Goal: Information Seeking & Learning: Check status

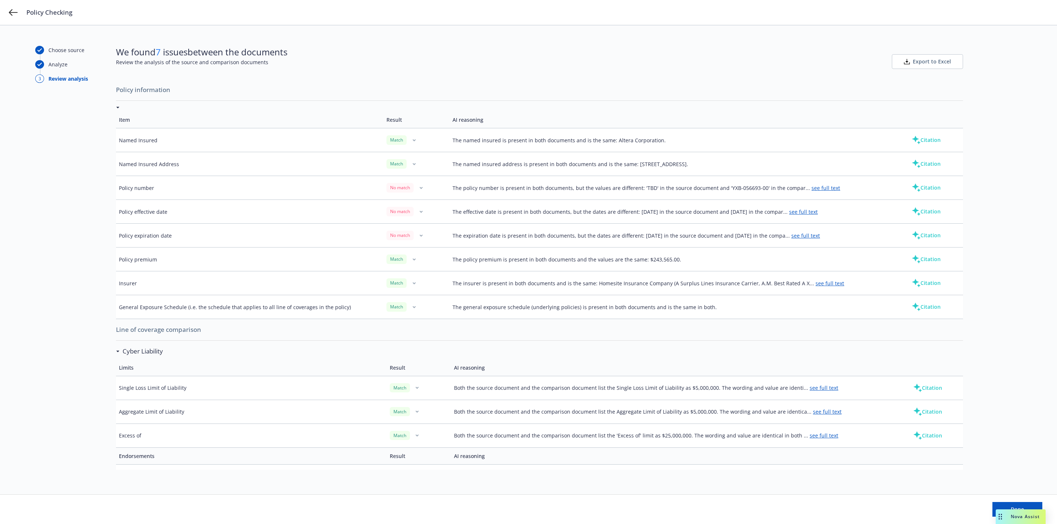
scroll to position [393, 0]
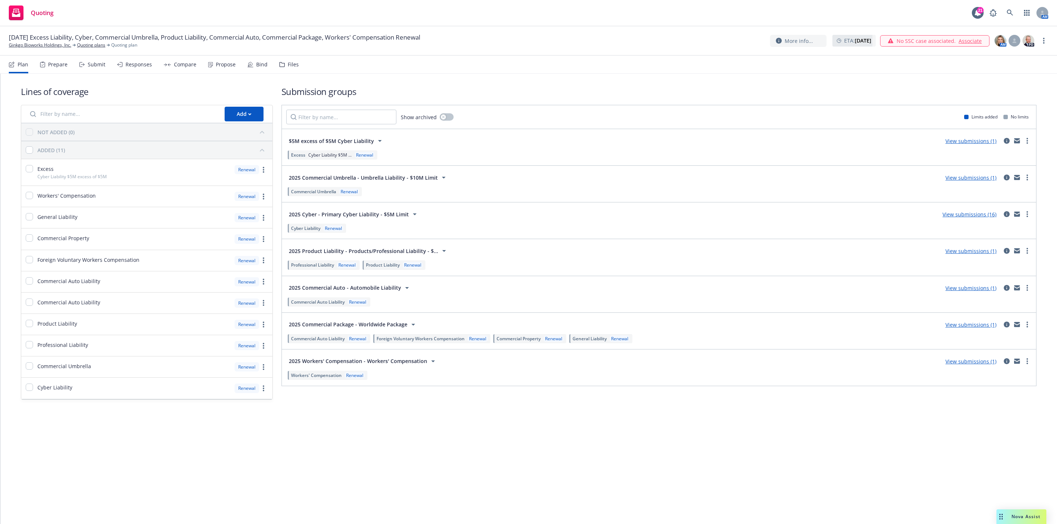
click at [982, 141] on link "View submissions (1)" at bounding box center [970, 141] width 51 height 7
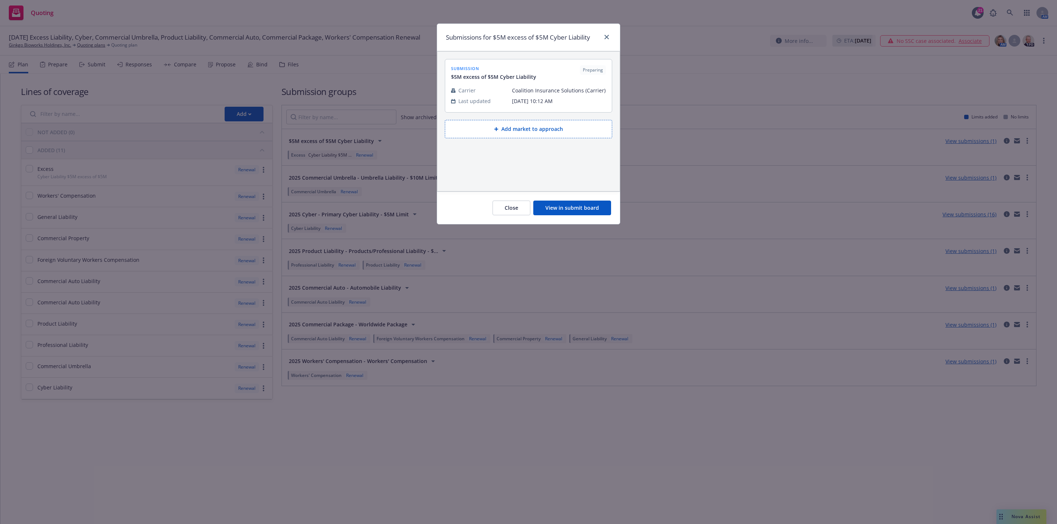
click at [574, 211] on button "View in submit board" at bounding box center [572, 208] width 78 height 15
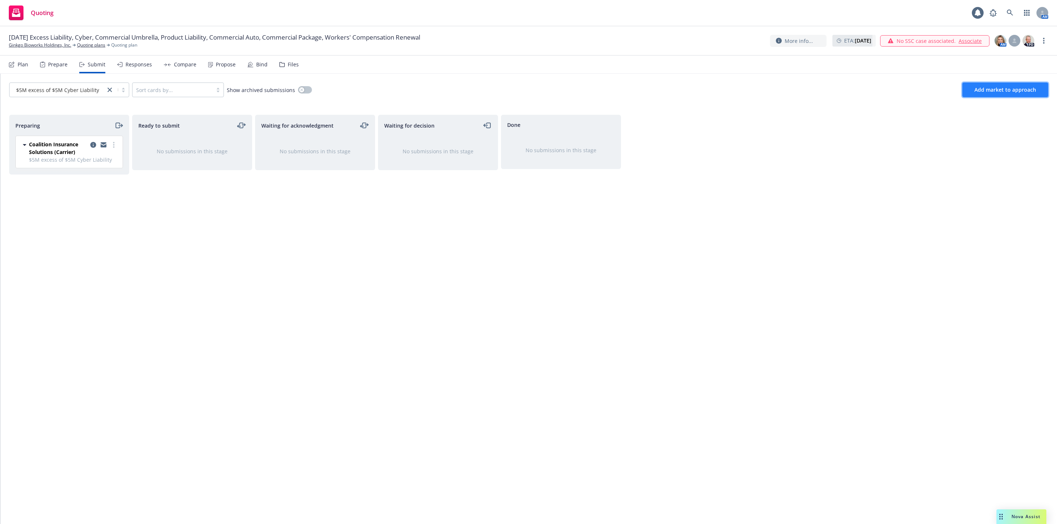
click at [1003, 96] on button "Add market to approach" at bounding box center [1005, 90] width 86 height 15
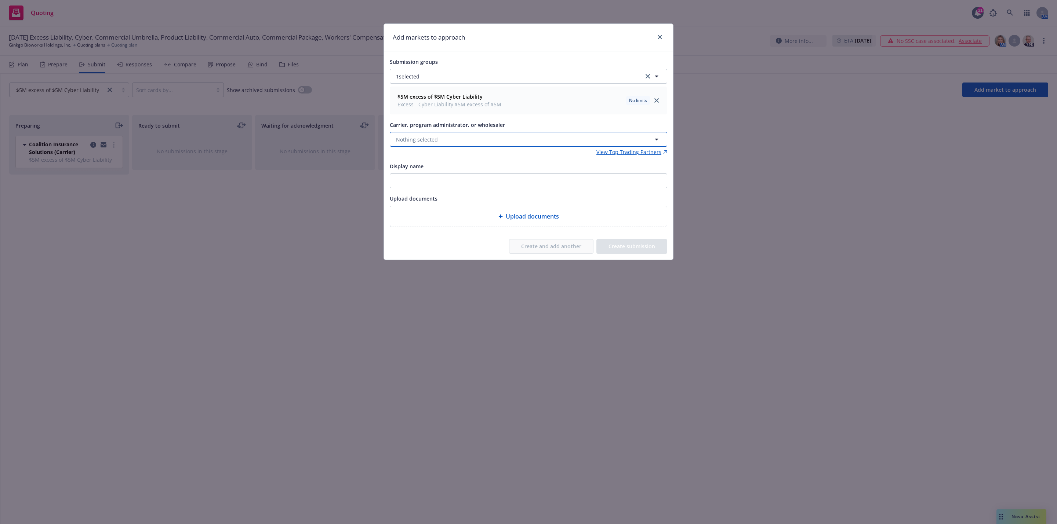
click at [437, 139] on button "Nothing selected" at bounding box center [528, 139] width 277 height 15
type input "corvus"
click at [442, 190] on span "Program Administrator" at bounding box center [433, 186] width 70 height 8
click at [620, 247] on button "Create submission" at bounding box center [631, 246] width 71 height 15
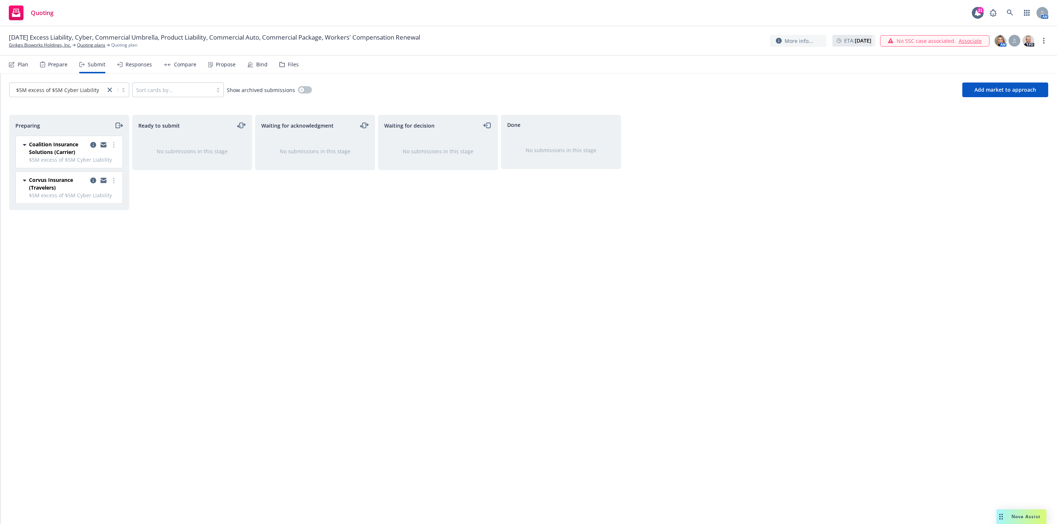
click at [102, 183] on icon "copy logging email" at bounding box center [104, 181] width 6 height 3
click at [294, 435] on div "Waiting for acknowledgment No submissions in this stage" at bounding box center [315, 312] width 120 height 394
click at [1014, 19] on span at bounding box center [1009, 13] width 15 height 15
click at [1019, 20] on body "Quoting 21 AM 09/30/25 Excess Liability, Cyber, Commercial Umbrella, Product Li…" at bounding box center [528, 262] width 1057 height 524
click at [1017, 19] on span at bounding box center [1009, 13] width 15 height 15
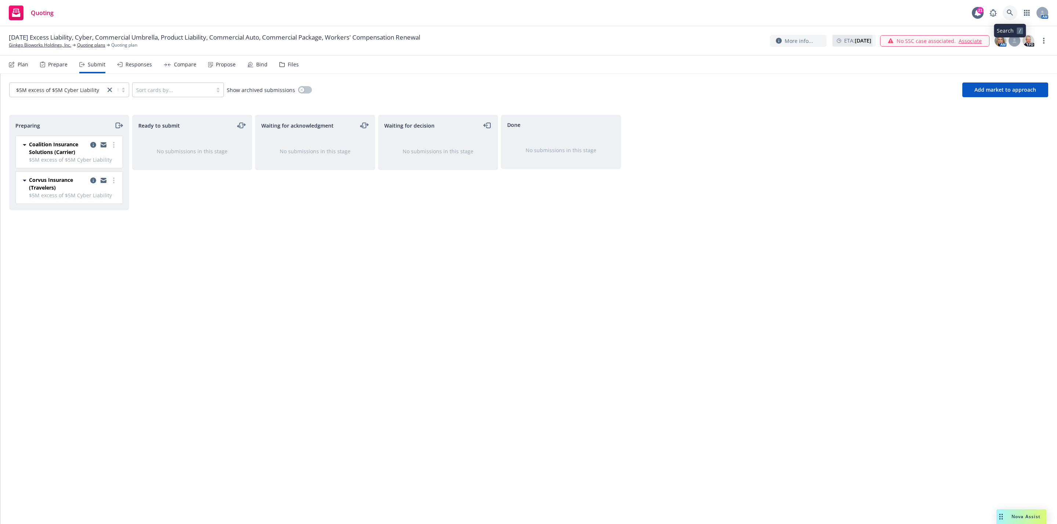
click at [1008, 12] on icon at bounding box center [1009, 13] width 7 height 7
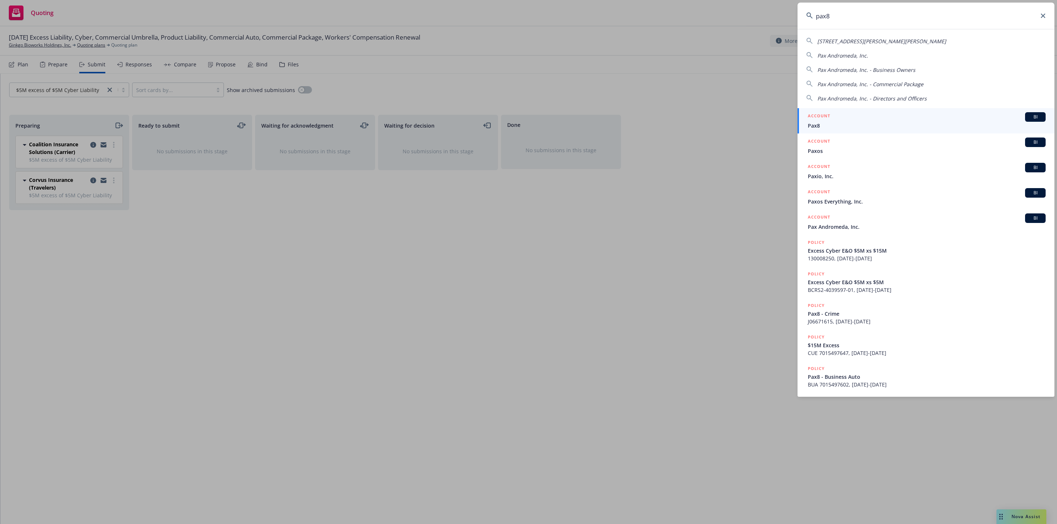
type input "pax8"
click at [851, 120] on div "ACCOUNT BI" at bounding box center [926, 117] width 238 height 10
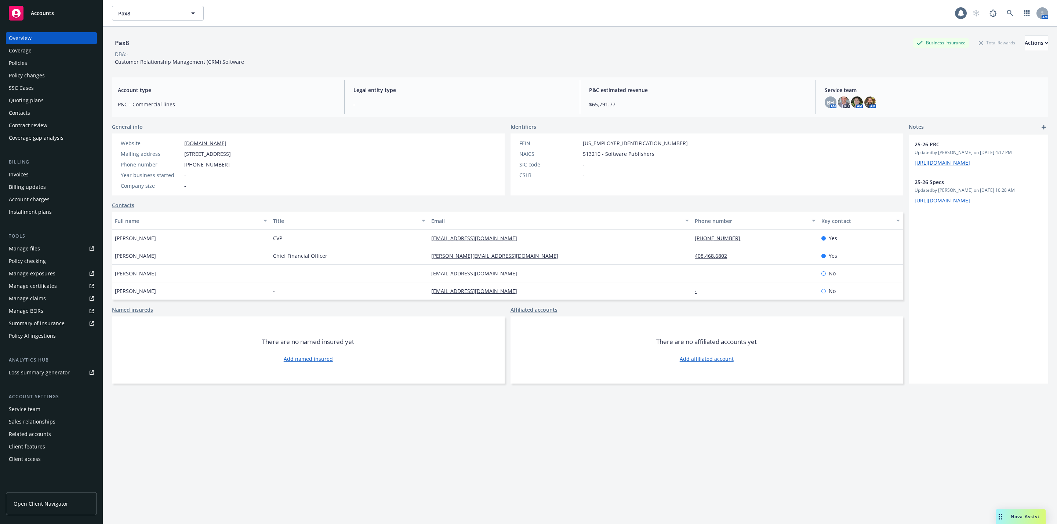
click at [27, 60] on div "Policies" at bounding box center [51, 63] width 85 height 12
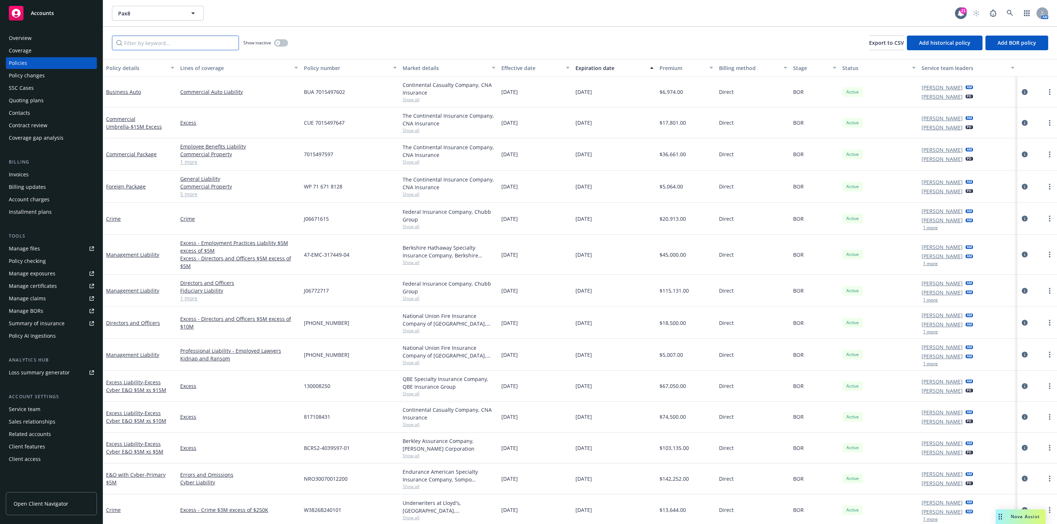
click at [156, 47] on input "Filter by keyword..." at bounding box center [175, 43] width 127 height 15
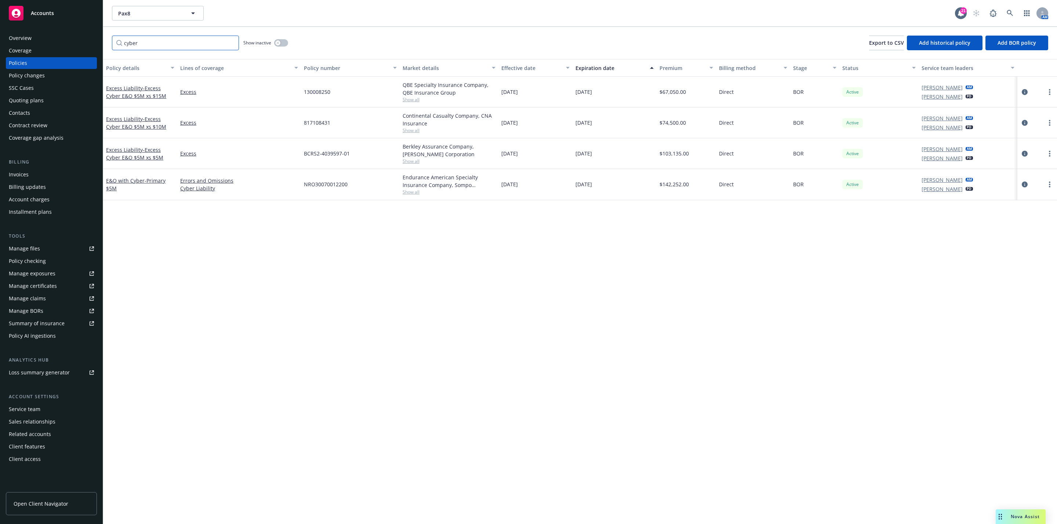
type input "cyber"
click at [317, 227] on div "Policy details Lines of coverage Policy number Market details Effective date Ex…" at bounding box center [579, 291] width 953 height 465
click at [164, 258] on div "Policy details Lines of coverage Policy number Market details Effective date Ex…" at bounding box center [579, 291] width 953 height 465
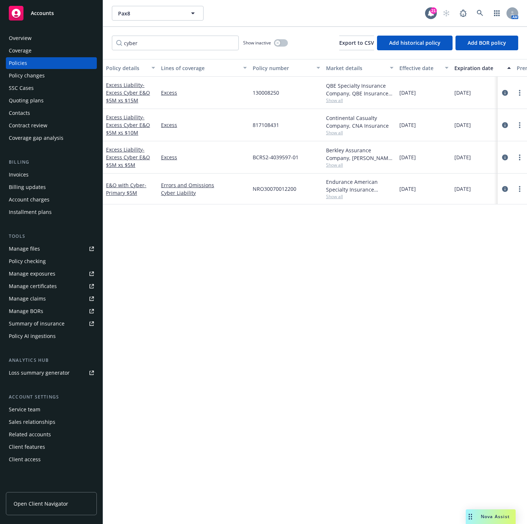
click at [271, 333] on div "Policy details Lines of coverage Policy number Market details Effective date Ex…" at bounding box center [315, 291] width 424 height 465
click at [40, 66] on div "Policies" at bounding box center [51, 63] width 85 height 12
click at [30, 39] on div "Overview" at bounding box center [20, 38] width 23 height 12
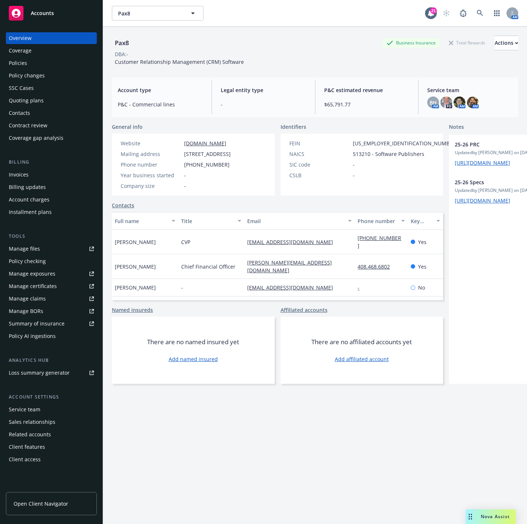
click at [33, 63] on div "Policies" at bounding box center [51, 63] width 85 height 12
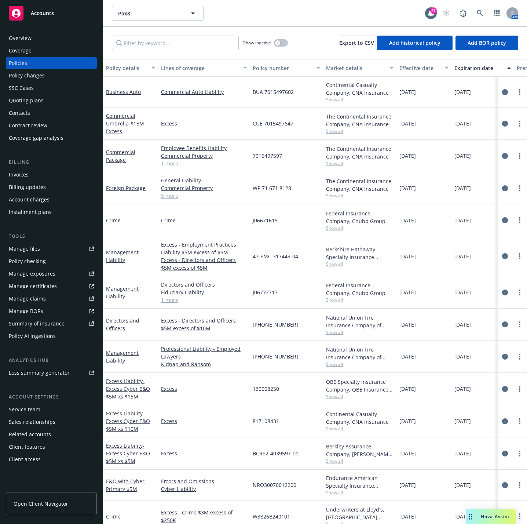
click at [493, 517] on span "Nova Assist" at bounding box center [495, 516] width 29 height 6
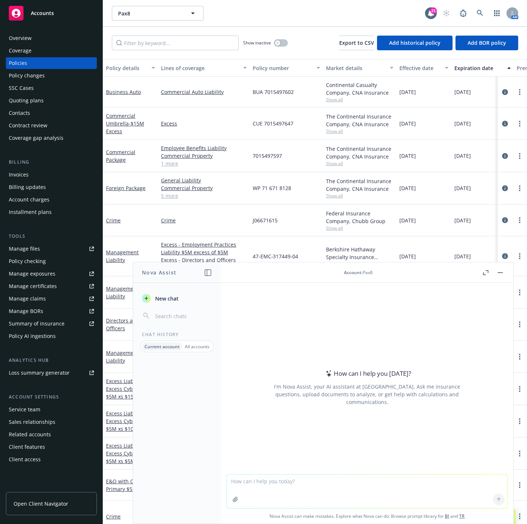
click at [295, 474] on textarea at bounding box center [367, 491] width 281 height 34
paste textarea "Columbia Casualty Company"
type textarea "is Columbia Casualty Company"
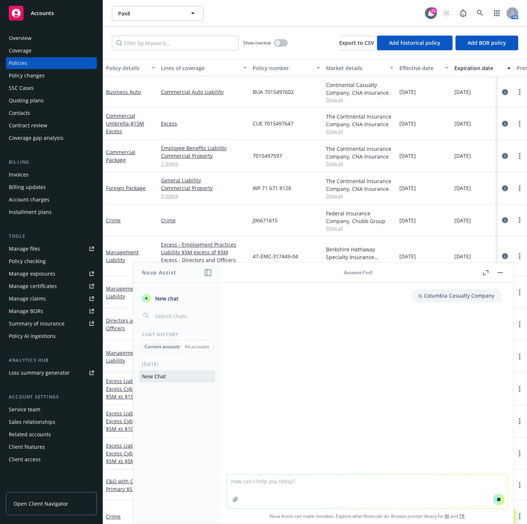
click at [295, 482] on textarea at bounding box center [367, 491] width 281 height 34
type textarea "a"
paste textarea "Columbia Casualty Company"
click at [230, 478] on textarea "Columbia Casualty Company" at bounding box center [367, 491] width 281 height 34
click at [318, 482] on textarea "is Columbia Casualty Company" at bounding box center [367, 491] width 281 height 34
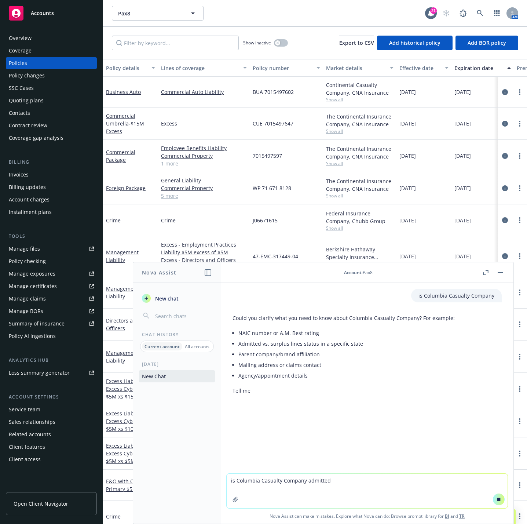
type textarea "is Columbia Casualty Company admitted"
click at [493, 503] on button at bounding box center [499, 499] width 12 height 12
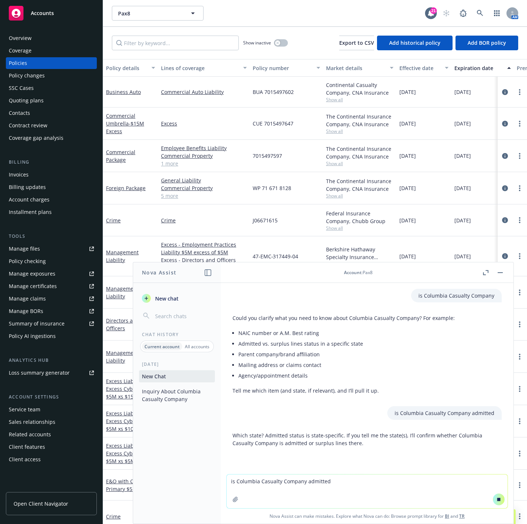
scroll to position [20, 0]
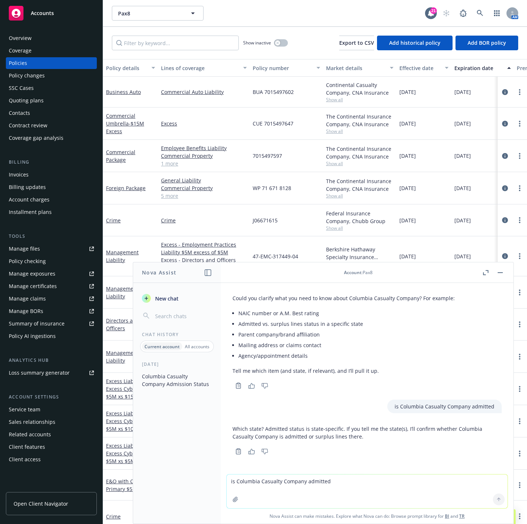
click at [333, 483] on textarea "is Columbia Casualty Company admitted" at bounding box center [367, 491] width 281 height 34
type textarea "in California?"
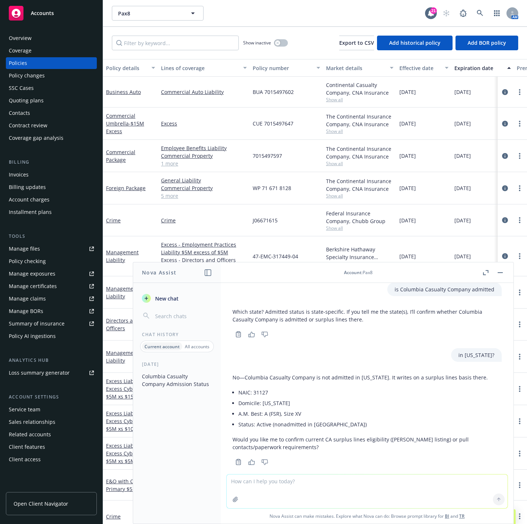
scroll to position [147, 0]
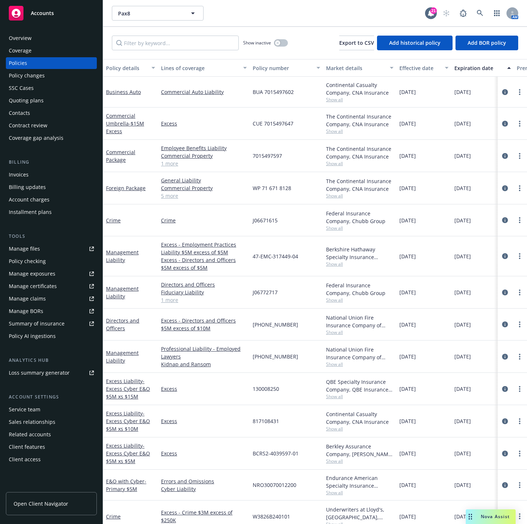
click at [63, 37] on div "Overview" at bounding box center [51, 38] width 85 height 12
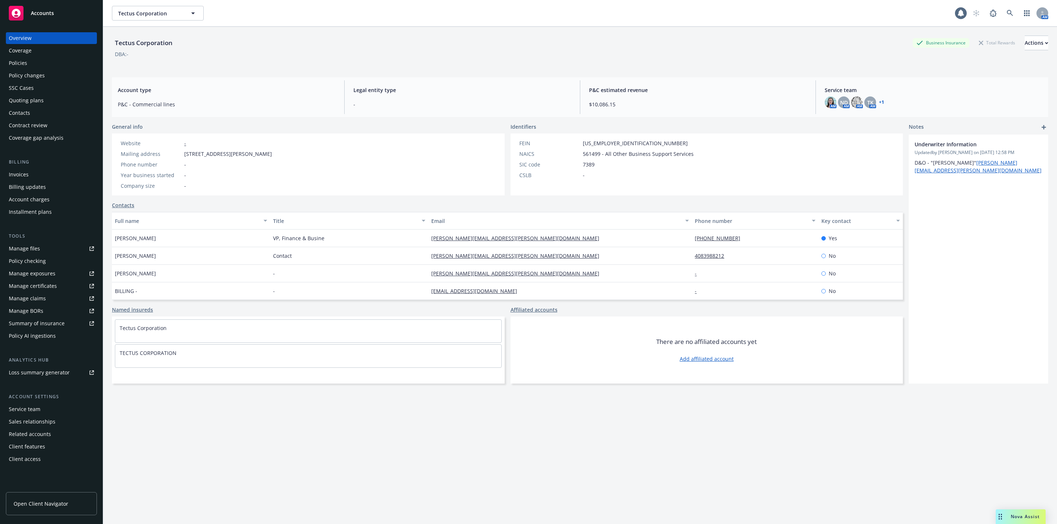
click at [20, 63] on div "Policies" at bounding box center [18, 63] width 18 height 12
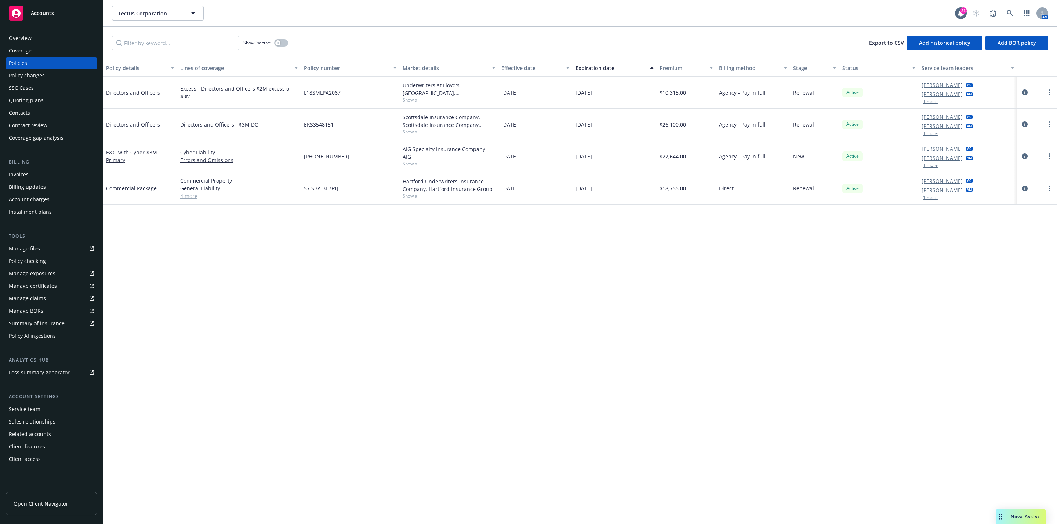
click at [34, 40] on div "Overview" at bounding box center [51, 38] width 85 height 12
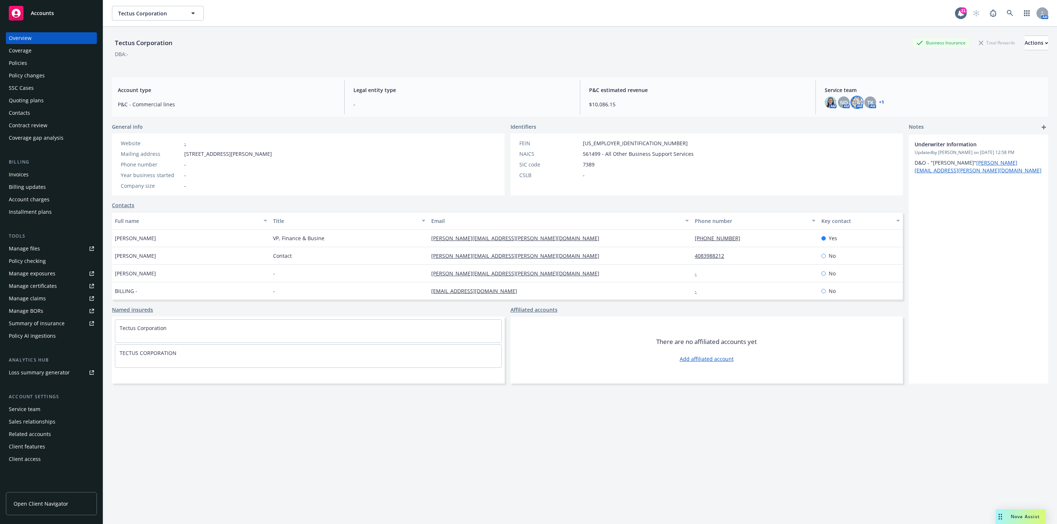
click at [851, 98] on img at bounding box center [857, 102] width 12 height 12
click at [824, 108] on img at bounding box center [830, 102] width 12 height 12
click at [840, 105] on span "ND" at bounding box center [844, 103] width 8 height 8
click at [851, 104] on img at bounding box center [857, 102] width 12 height 12
click at [867, 103] on span "TK" at bounding box center [870, 103] width 6 height 8
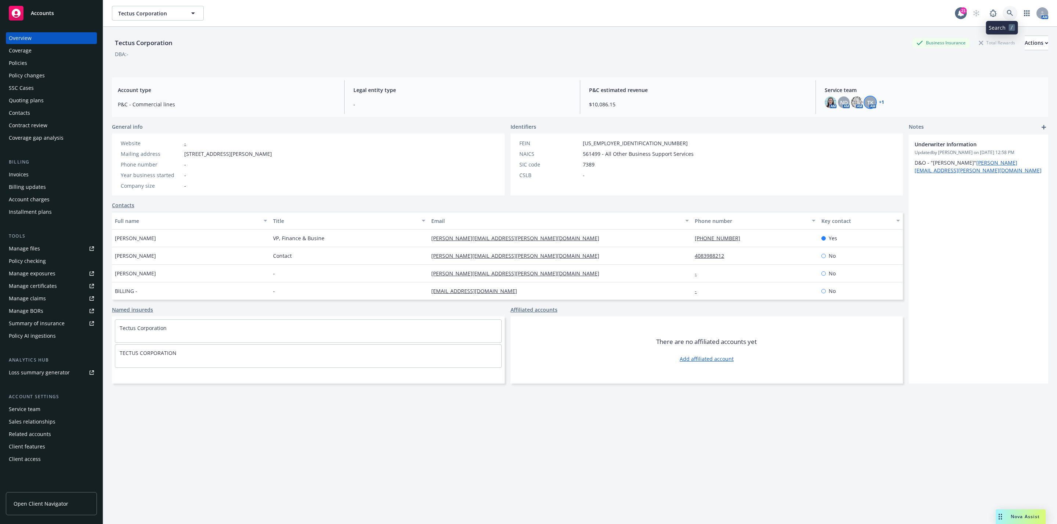
click at [1006, 15] on icon at bounding box center [1009, 13] width 6 height 6
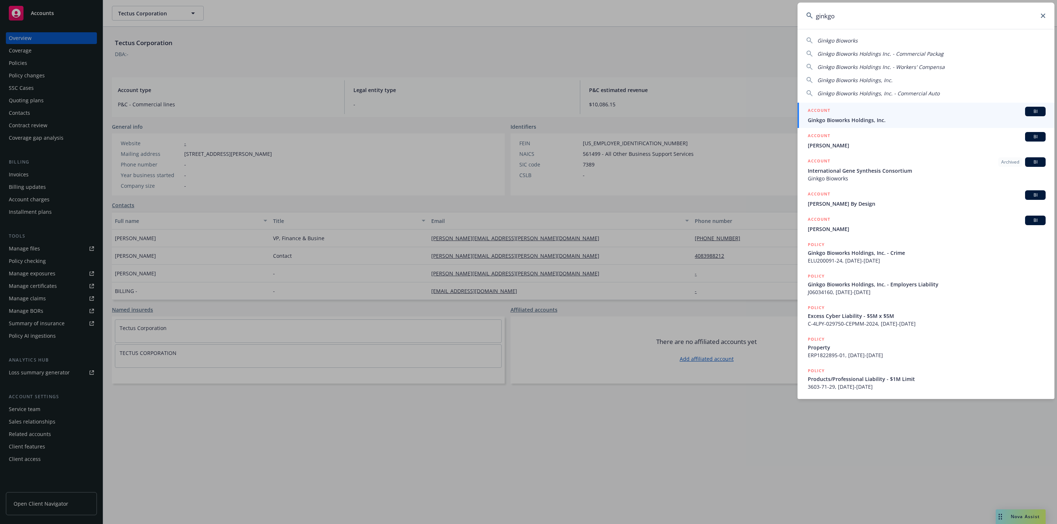
type input "ginkgo"
click at [867, 115] on div "ACCOUNT BI" at bounding box center [926, 112] width 238 height 10
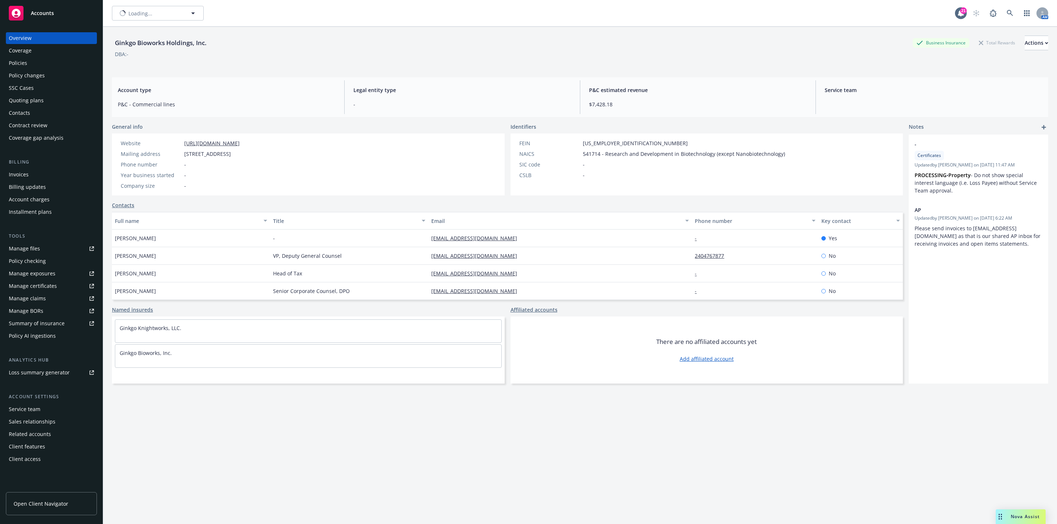
click at [23, 66] on div "Policies" at bounding box center [18, 63] width 18 height 12
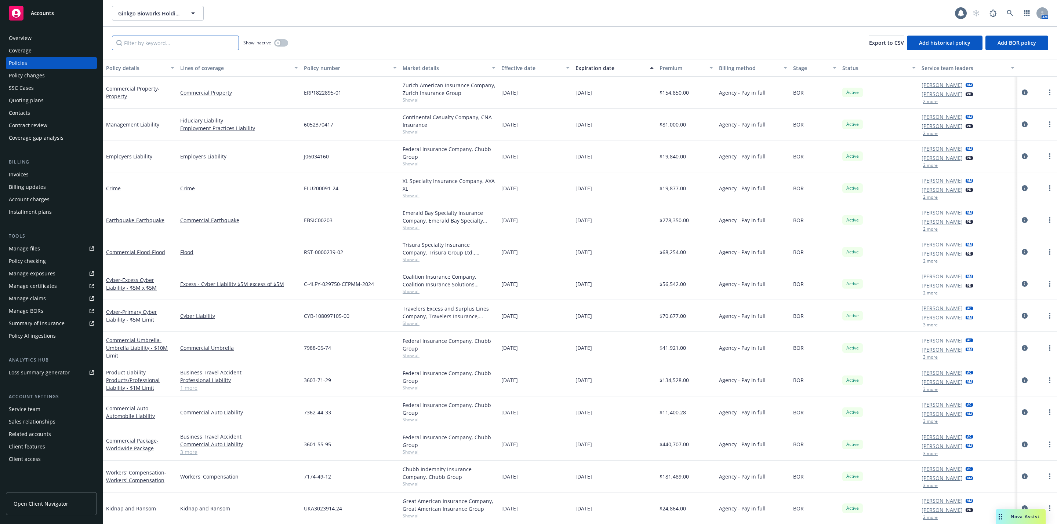
click at [166, 45] on input "Filter by keyword..." at bounding box center [175, 43] width 127 height 15
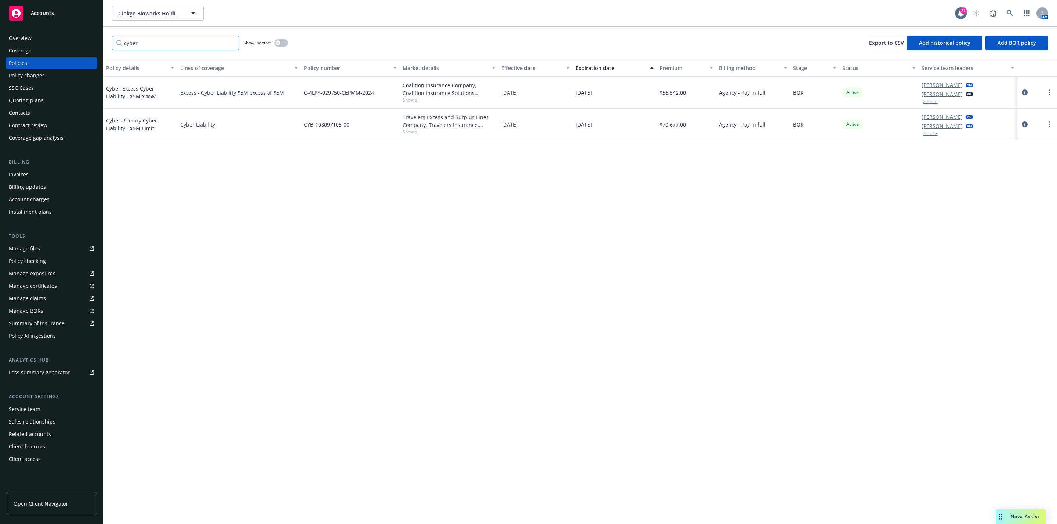
type input "cyber"
